Goal: Information Seeking & Learning: Learn about a topic

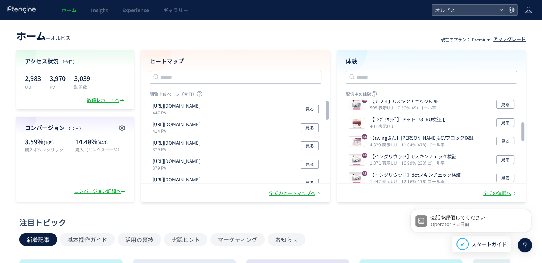
scroll to position [98, 0]
click at [431, 135] on p "【swingさん】[PERSON_NAME]&CVブロック検証" at bounding box center [422, 137] width 104 height 7
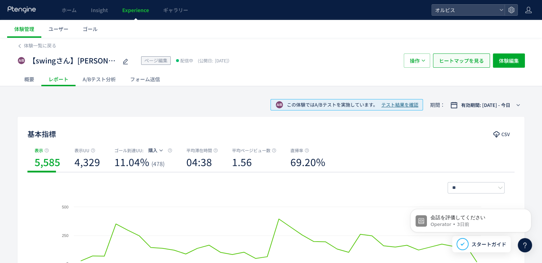
click at [466, 58] on span "ヒートマップを見る" at bounding box center [461, 60] width 45 height 14
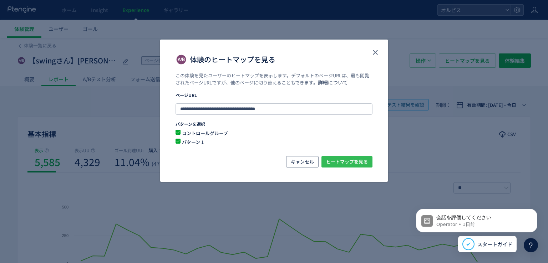
click at [337, 159] on span "ヒートマップを見る" at bounding box center [347, 161] width 42 height 11
click at [373, 49] on icon "close" at bounding box center [375, 52] width 9 height 9
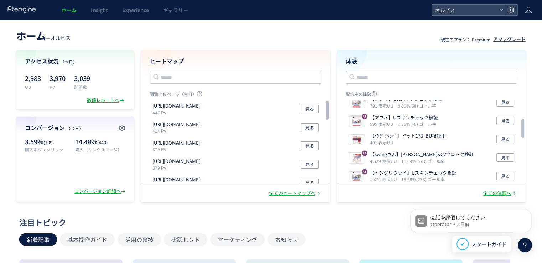
scroll to position [81, 0]
click at [397, 79] on input "text" at bounding box center [432, 77] width 172 height 13
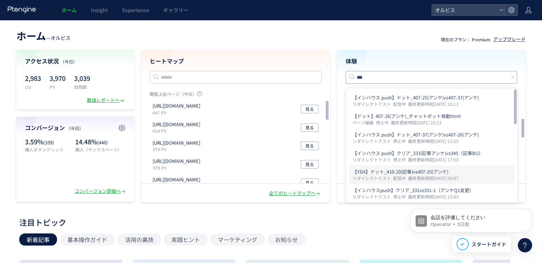
type input "***"
click at [430, 174] on p "【YDA】ドット_410-20(記事)vs407-25(アンケ)" at bounding box center [432, 171] width 159 height 7
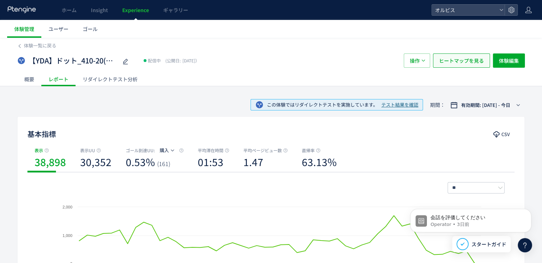
click at [470, 62] on span "ヒートマップを見る" at bounding box center [461, 60] width 45 height 14
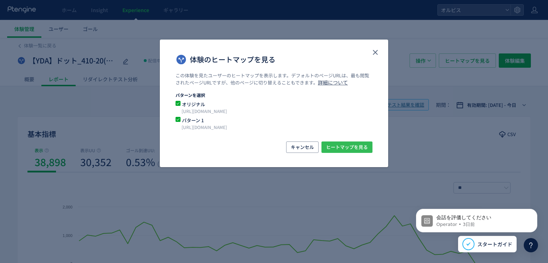
click at [339, 146] on span "ヒートマップを見る" at bounding box center [347, 147] width 42 height 11
click at [371, 53] on icon "close" at bounding box center [375, 52] width 9 height 9
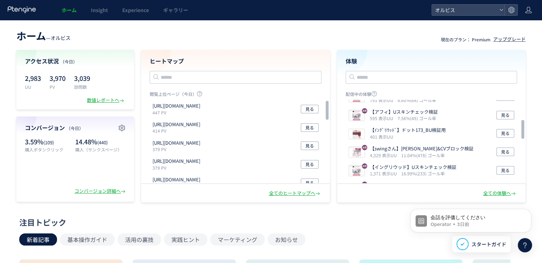
scroll to position [87, 0]
click at [399, 73] on input "text" at bounding box center [432, 77] width 172 height 13
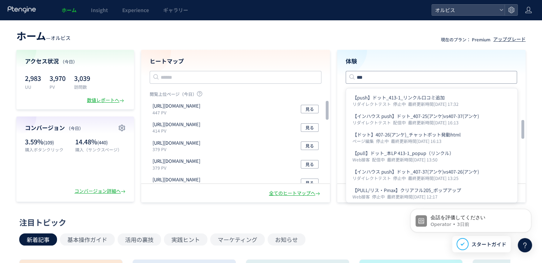
type input "***"
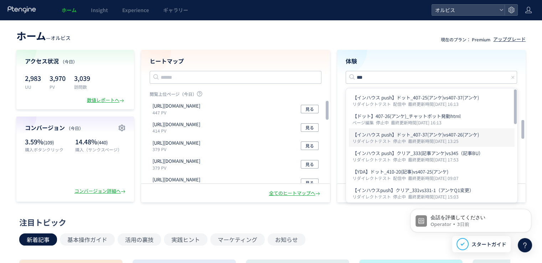
click at [423, 134] on p "【インハウス push】ドット_407-37(アンケ)vs407-26(アンケ)" at bounding box center [432, 134] width 159 height 7
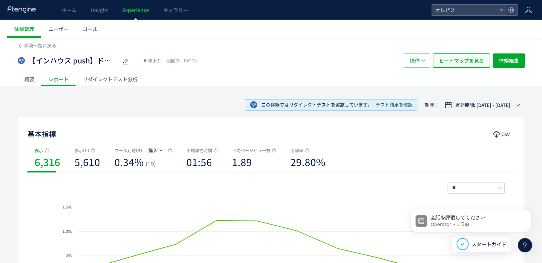
click at [458, 57] on span "ヒートマップを見る" at bounding box center [461, 60] width 45 height 14
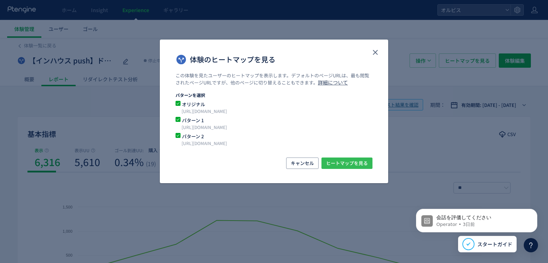
click at [338, 165] on span "ヒートマップを見る" at bounding box center [347, 163] width 42 height 11
click at [373, 49] on icon "close" at bounding box center [375, 52] width 9 height 9
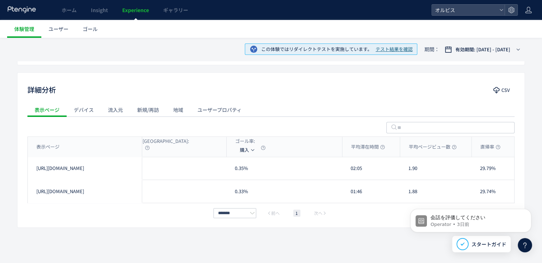
scroll to position [238, 0]
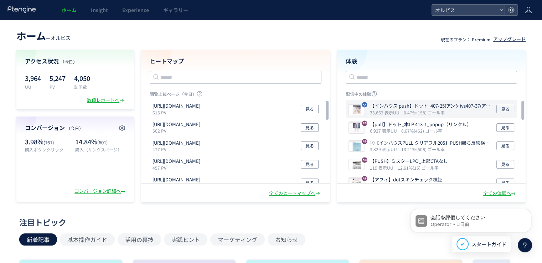
click at [406, 113] on icon "0.47%(158) ゴール率" at bounding box center [424, 112] width 41 height 6
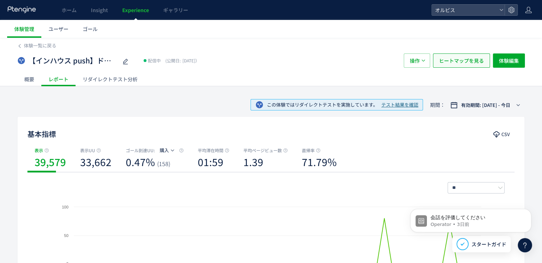
click at [462, 58] on span "ヒートマップを見る" at bounding box center [461, 60] width 45 height 14
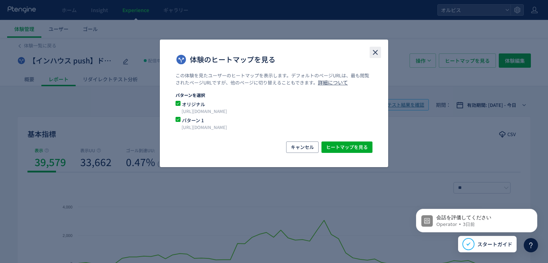
click at [375, 47] on button "close" at bounding box center [374, 52] width 11 height 11
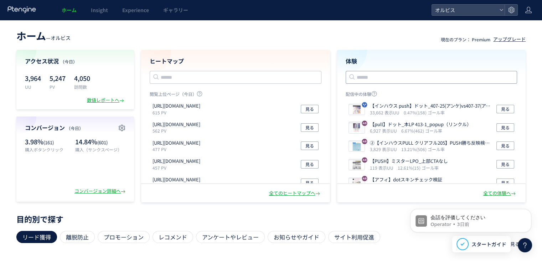
click at [388, 71] on input "text" at bounding box center [432, 77] width 172 height 13
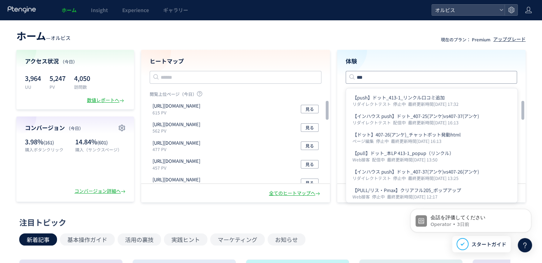
type input "***"
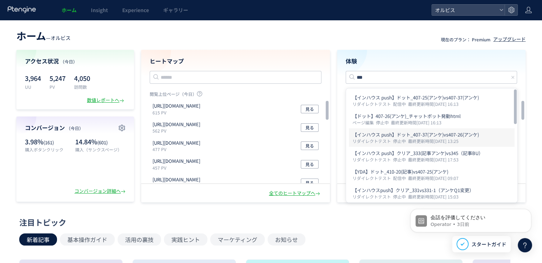
click at [387, 137] on p "【インハウス push】ドット_407-37(アンケ)vs407-26(アンケ)" at bounding box center [432, 134] width 159 height 7
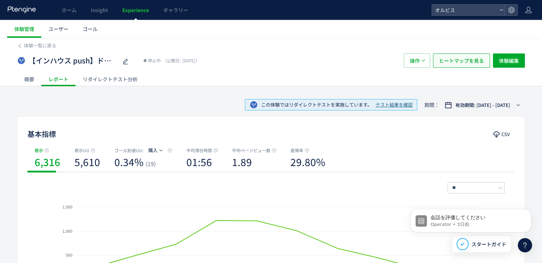
click at [462, 65] on span "ヒートマップを見る" at bounding box center [461, 60] width 45 height 14
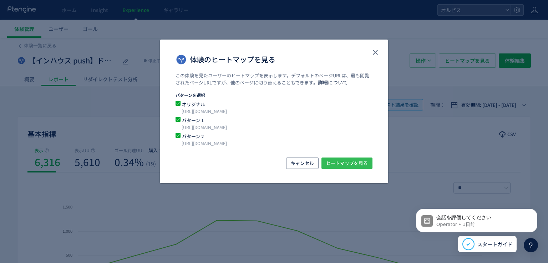
click at [353, 164] on span "ヒートマップを見る" at bounding box center [347, 163] width 42 height 11
click at [376, 53] on use "close" at bounding box center [375, 52] width 5 height 5
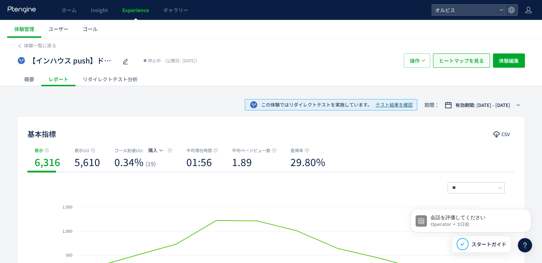
click at [461, 64] on span "ヒートマップを見る" at bounding box center [461, 60] width 45 height 14
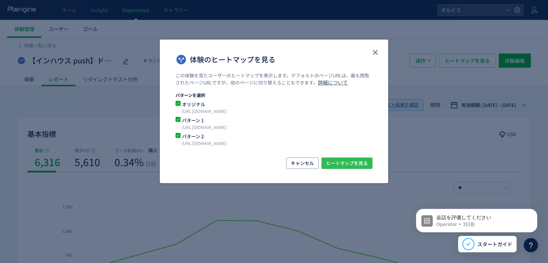
click at [338, 160] on span "ヒートマップを見る" at bounding box center [347, 163] width 42 height 11
click at [375, 51] on icon "close" at bounding box center [375, 52] width 9 height 9
